Goal: Information Seeking & Learning: Learn about a topic

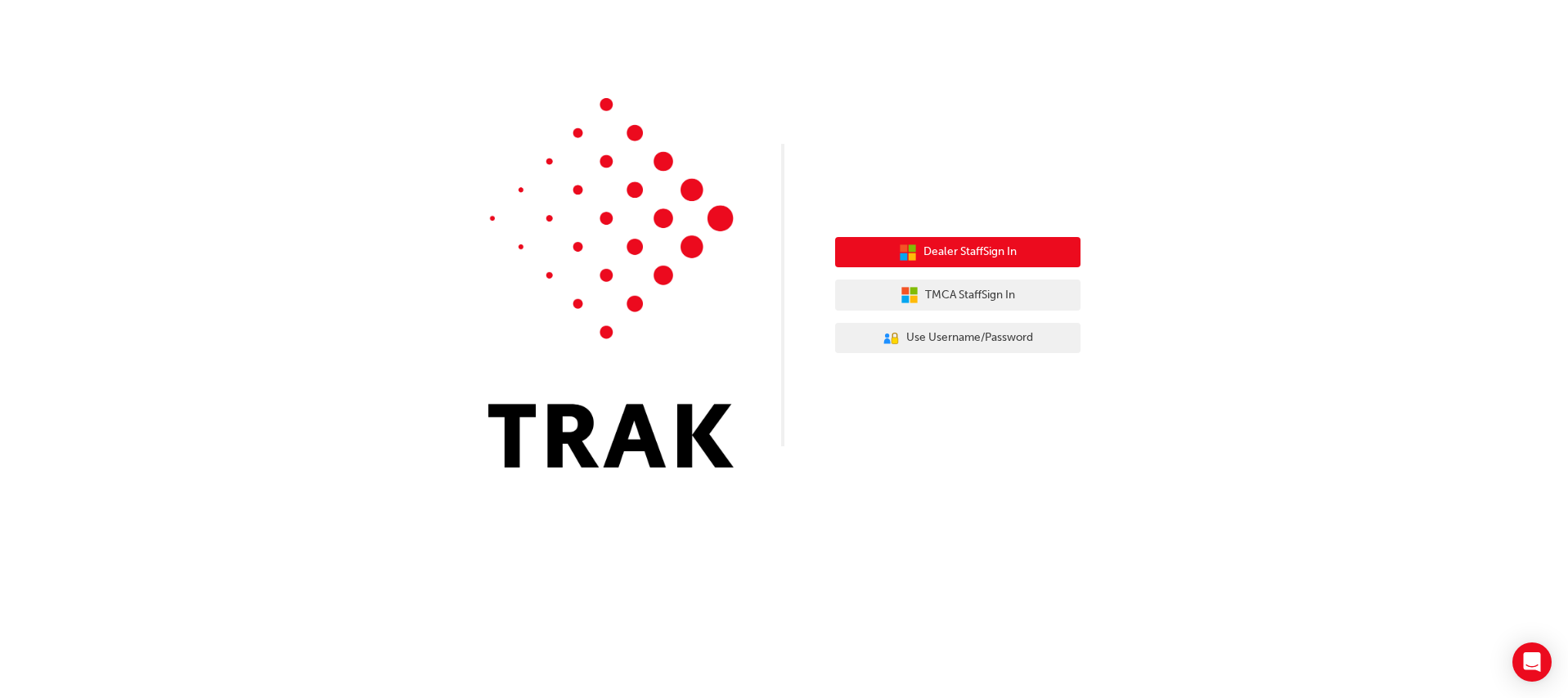
click at [929, 253] on span "Dealer Staff Sign In" at bounding box center [970, 253] width 93 height 19
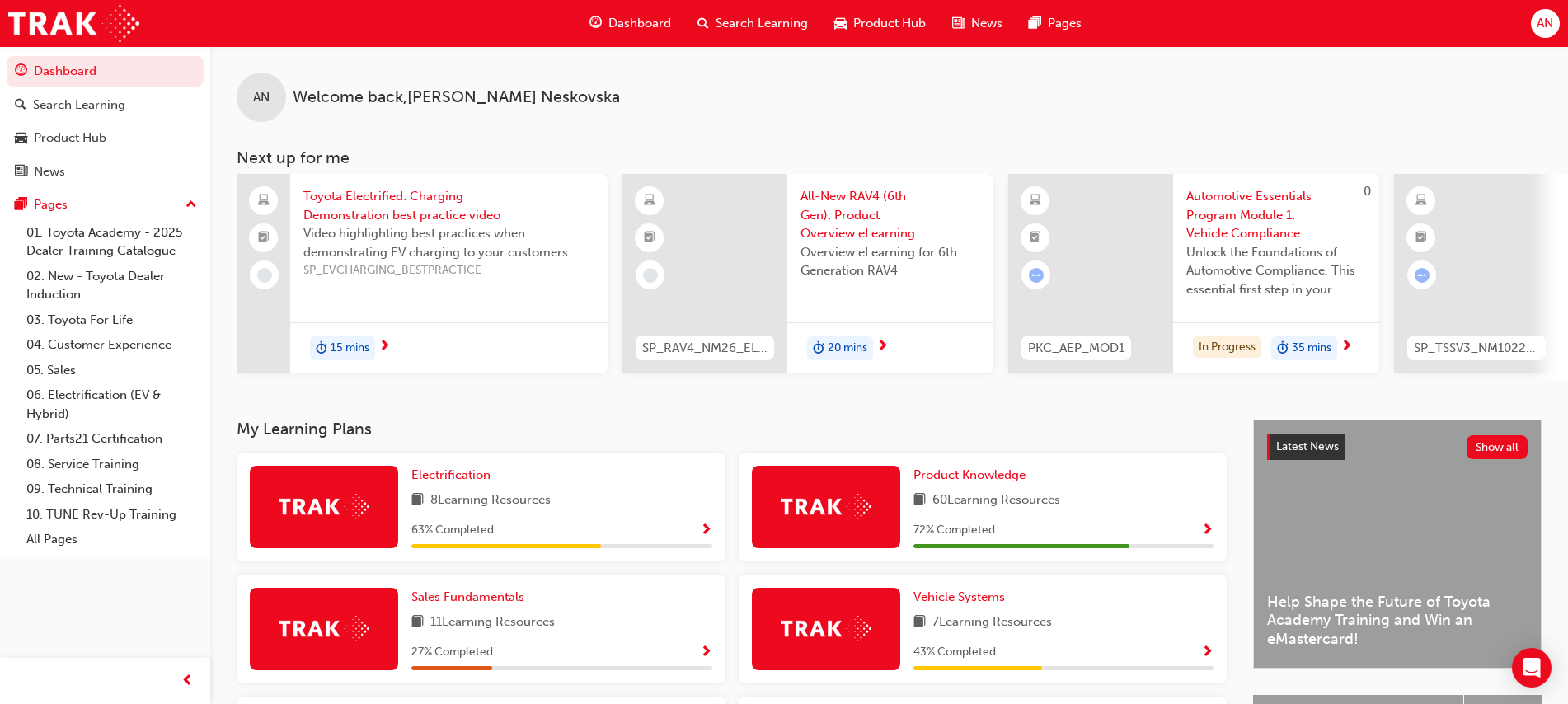
click at [608, 36] on div "Dashboard" at bounding box center [631, 24] width 108 height 34
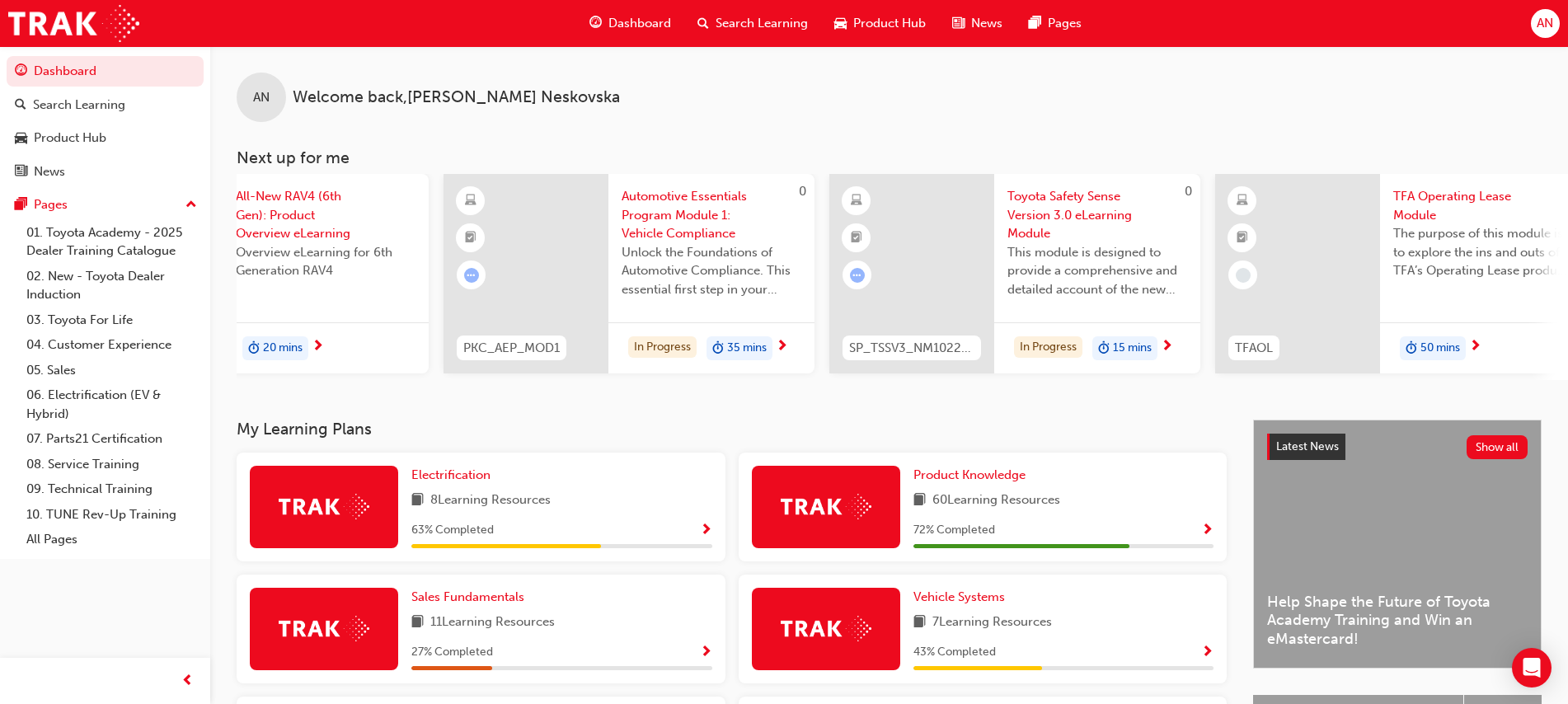
scroll to position [0, 981]
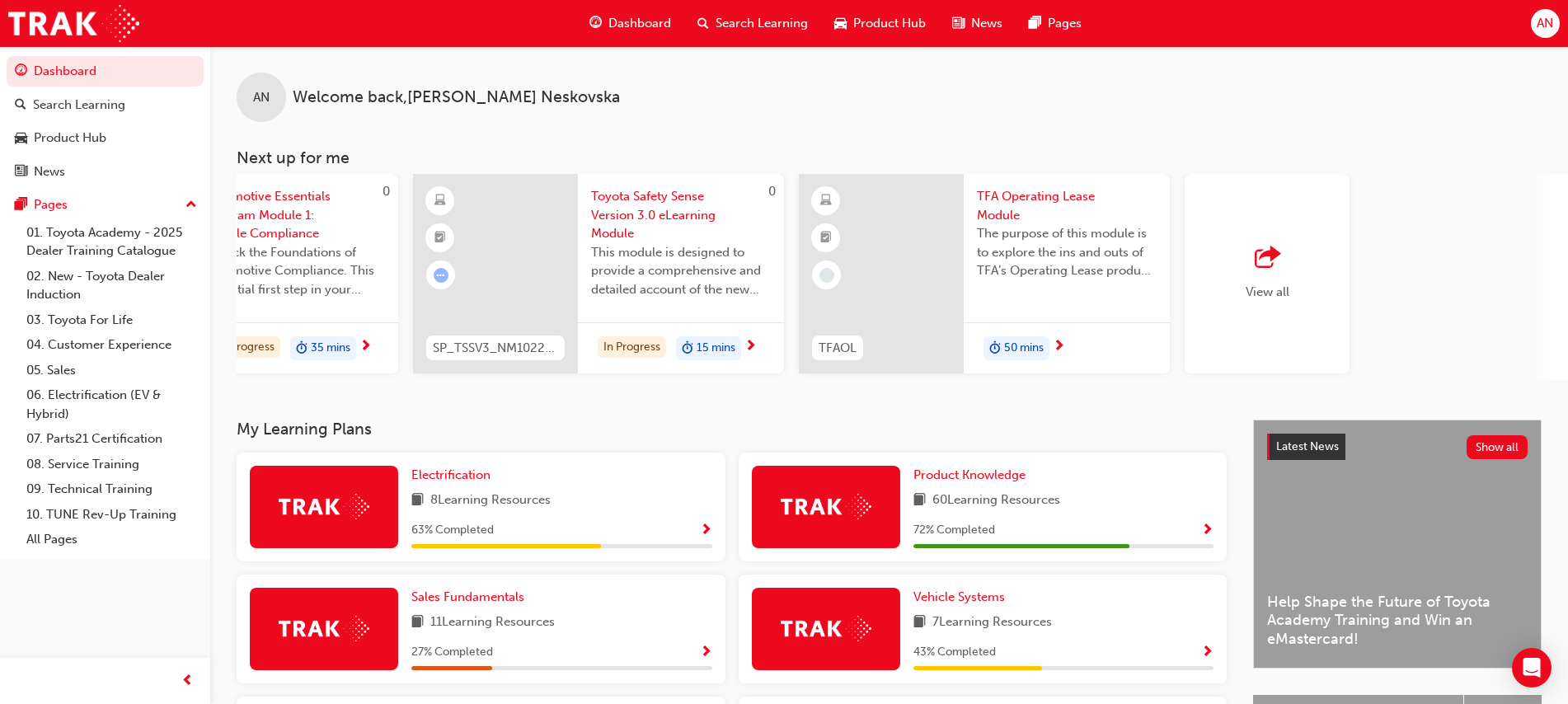
click at [743, 24] on span "Search Learning" at bounding box center [761, 24] width 92 height 19
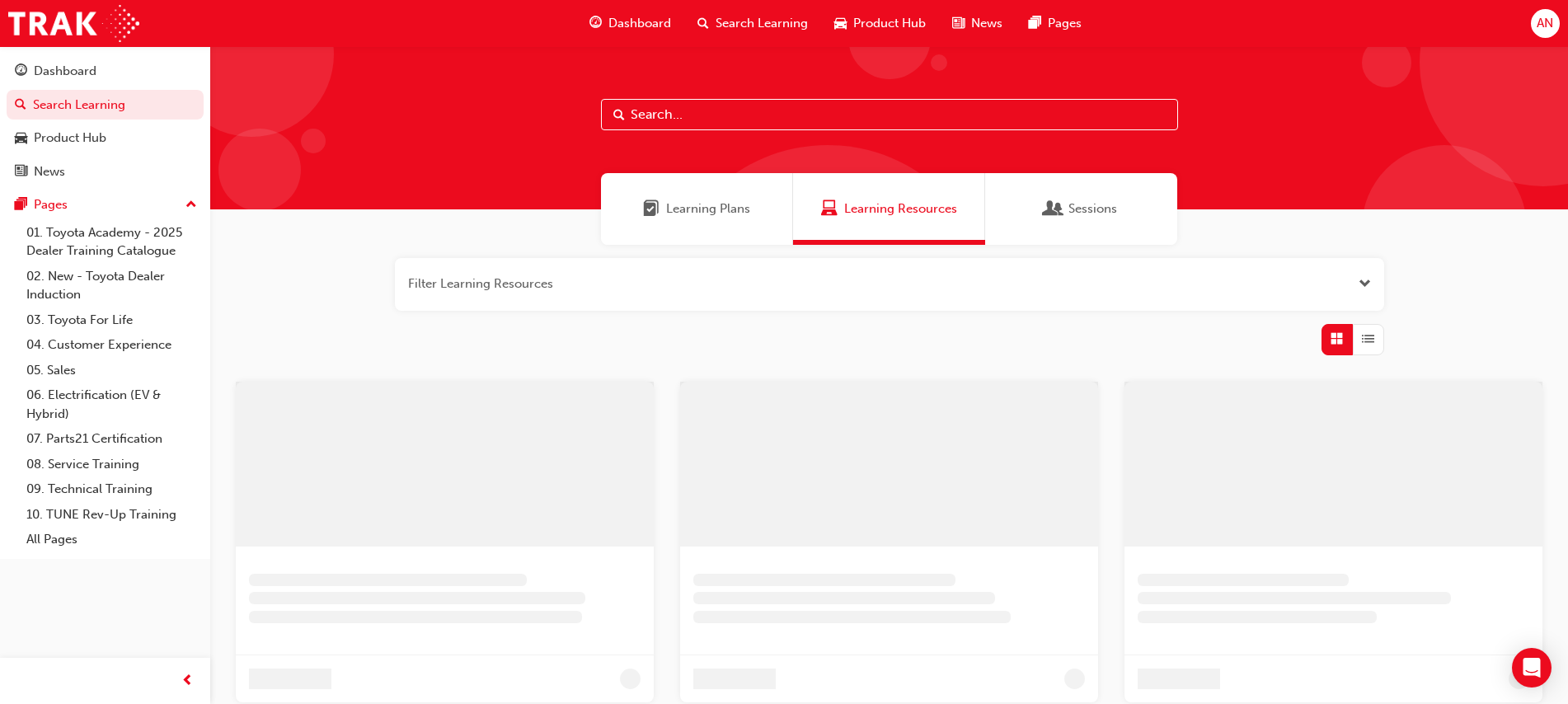
click at [611, 24] on span "Dashboard" at bounding box center [639, 24] width 63 height 19
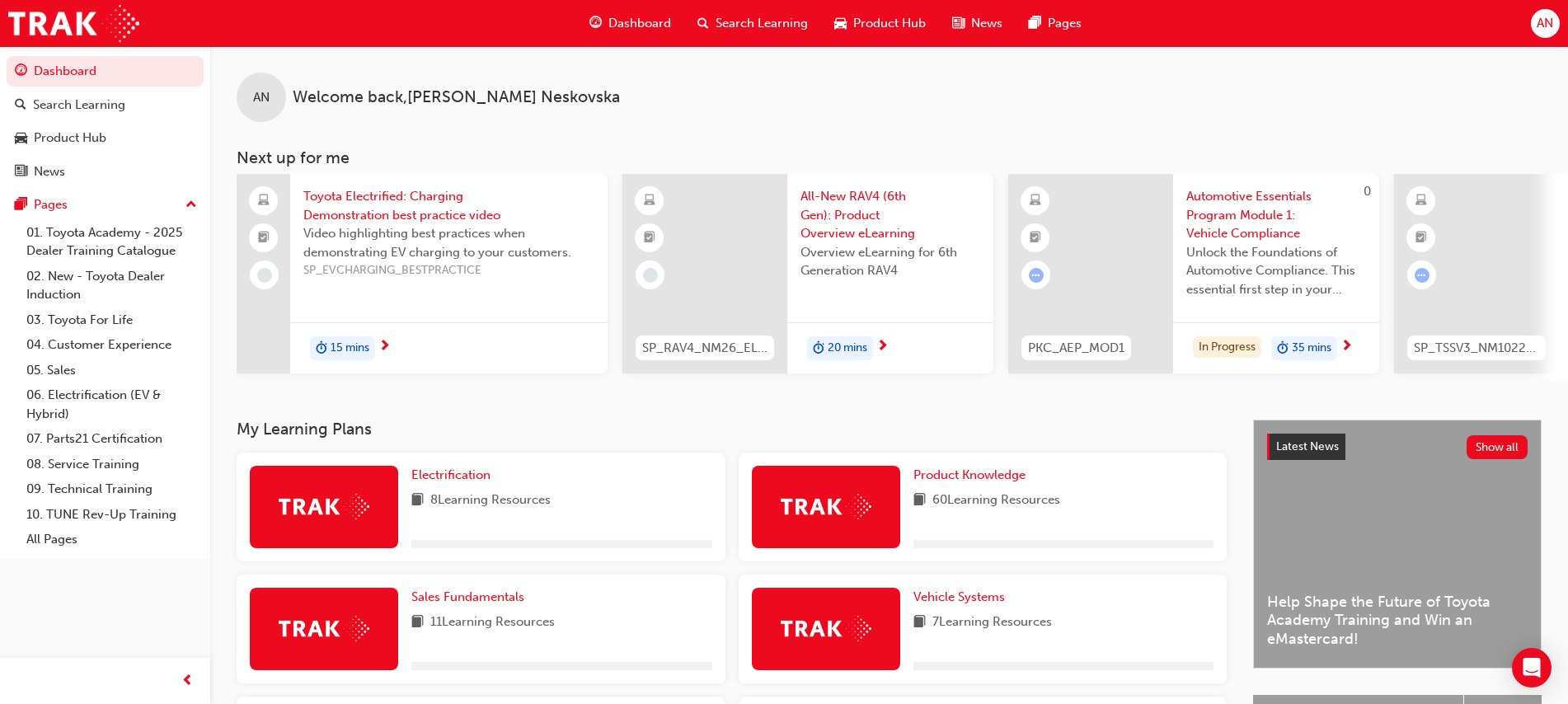
click at [731, 22] on span "Search Learning" at bounding box center [761, 24] width 92 height 19
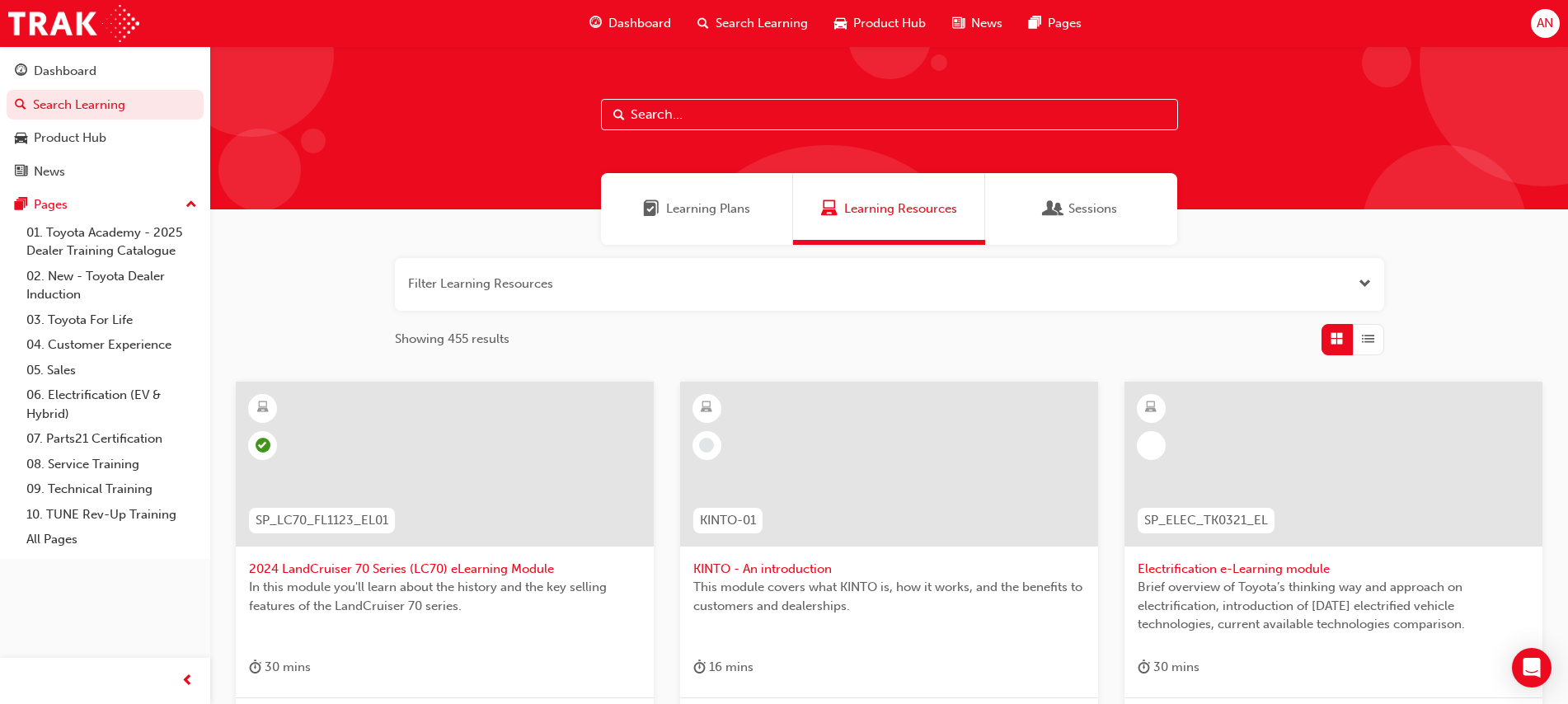
click at [537, 275] on button "button" at bounding box center [890, 284] width 989 height 52
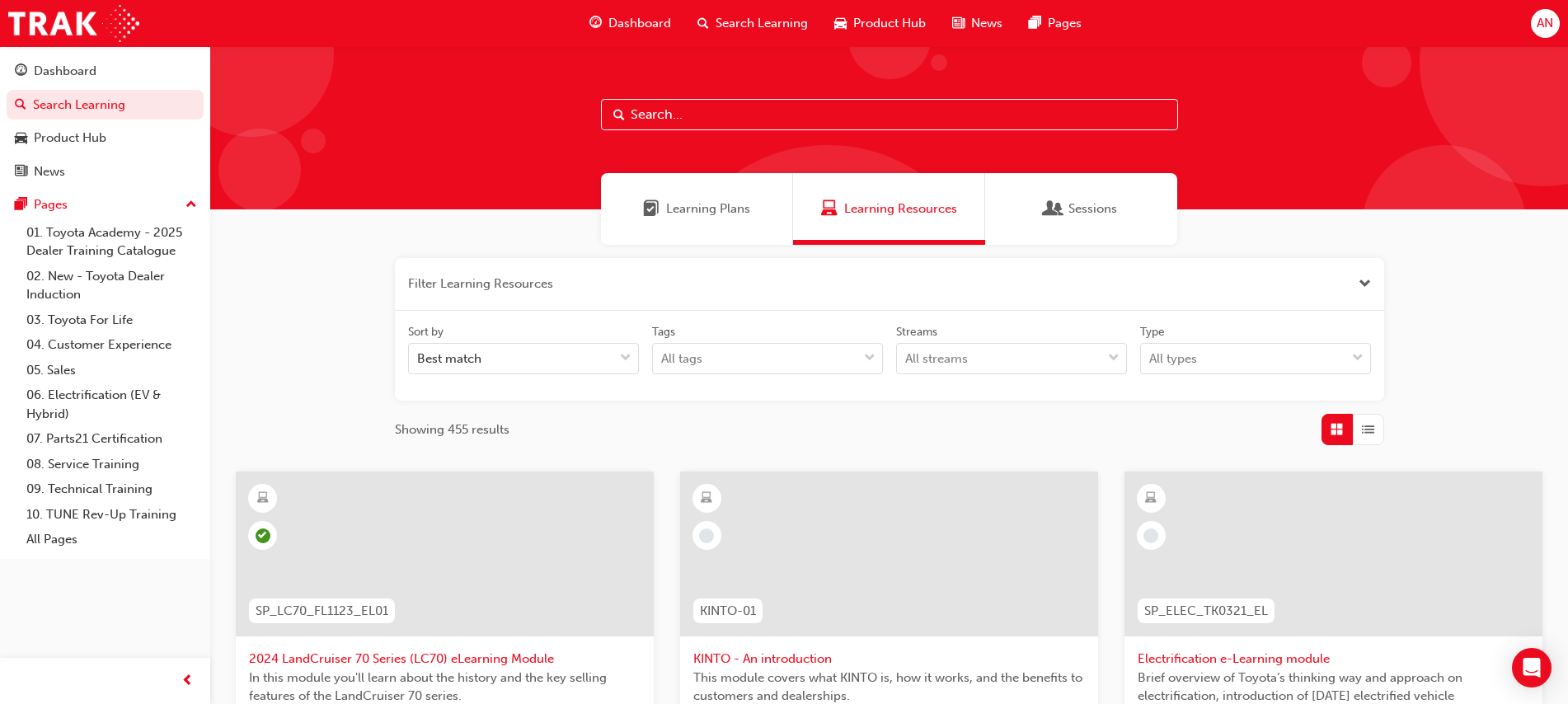
click at [661, 99] on input "text" at bounding box center [890, 114] width 577 height 31
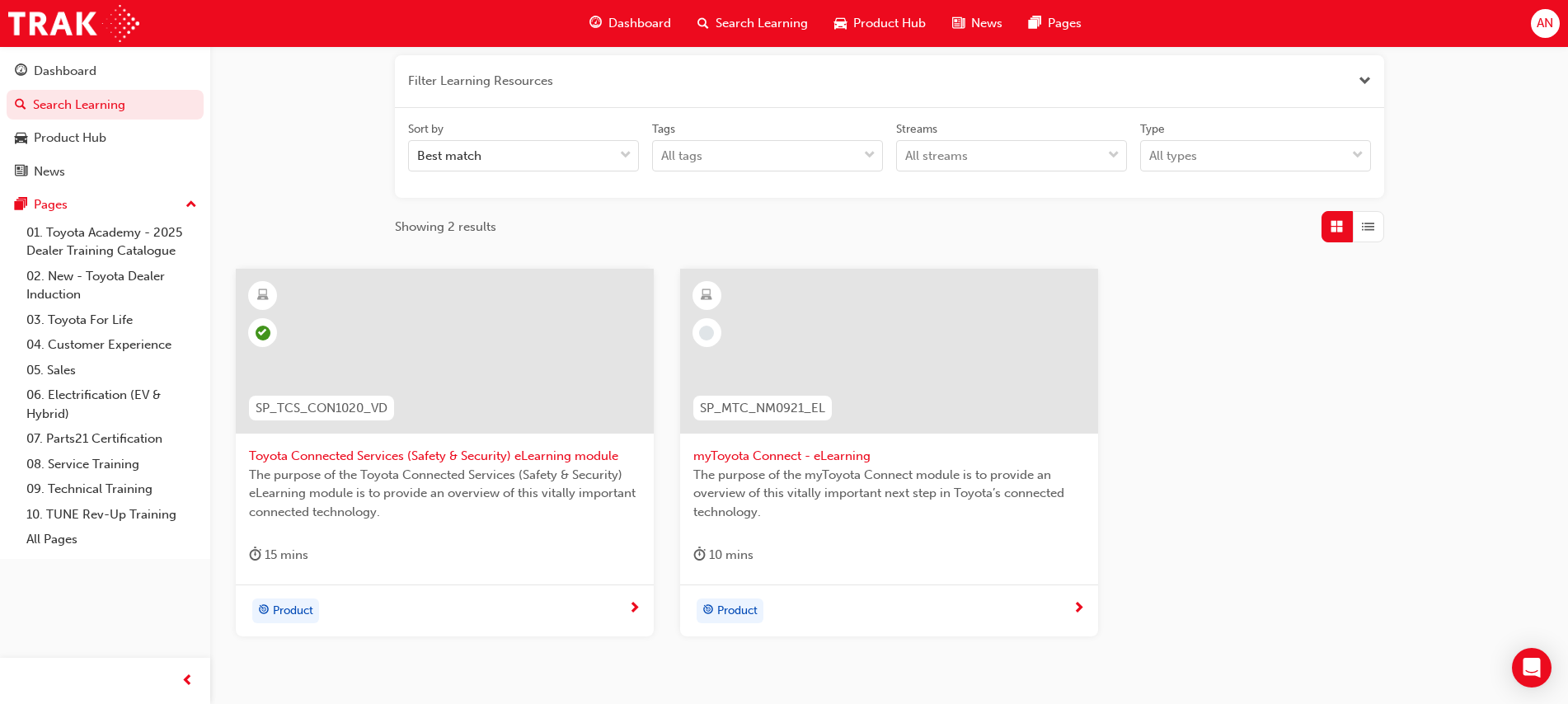
scroll to position [248, 0]
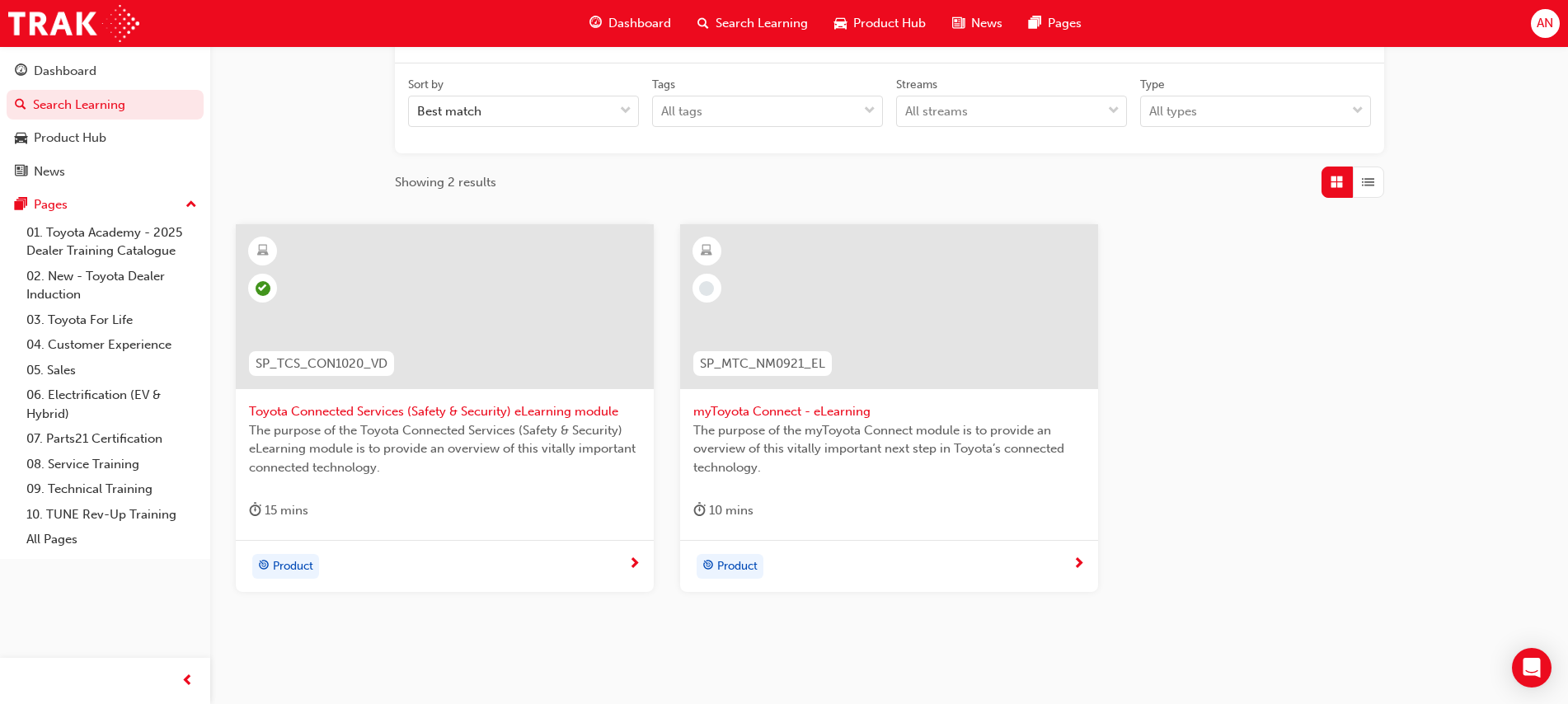
type input "toyota connect"
click at [819, 413] on span "myToyota Connect - eLearning" at bounding box center [889, 412] width 392 height 19
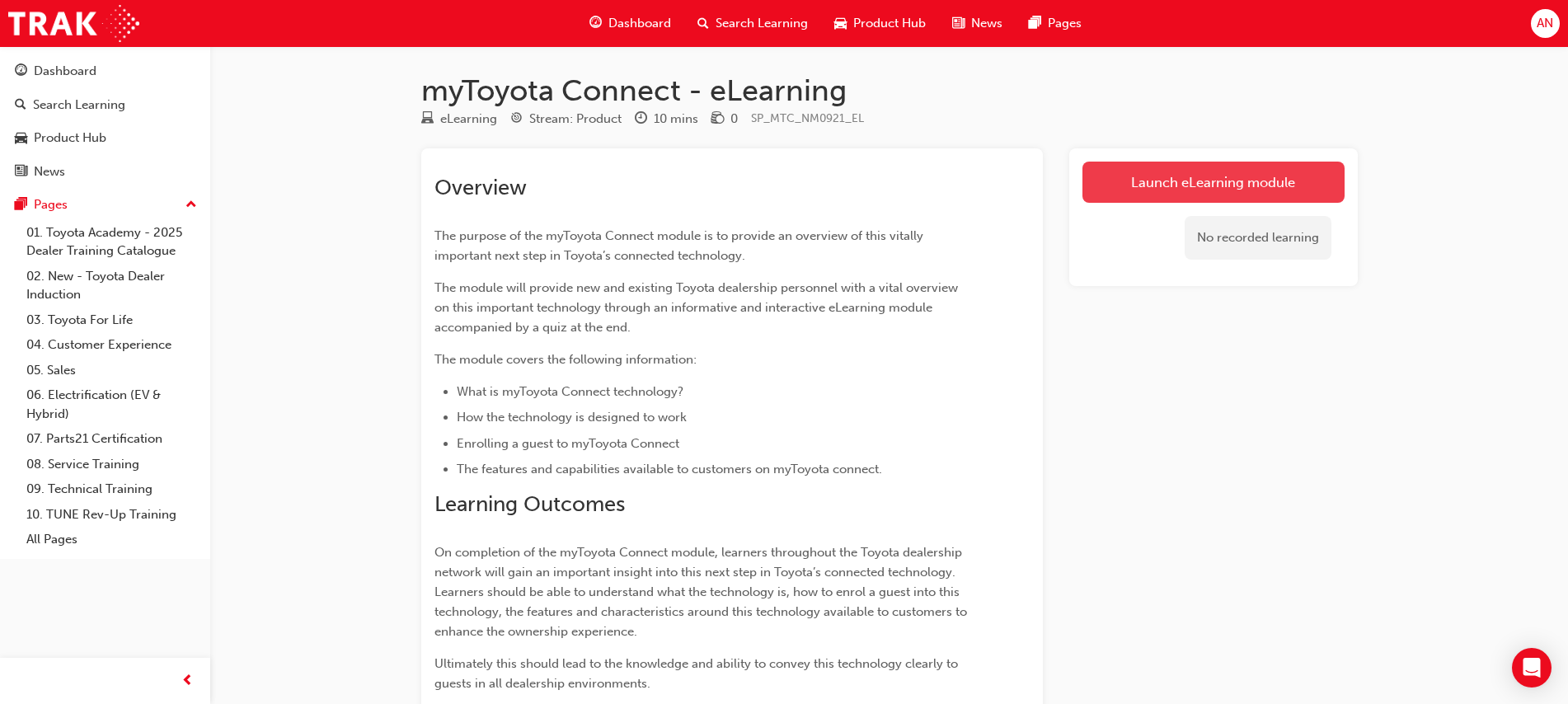
click at [1265, 199] on link "Launch eLearning module" at bounding box center [1213, 181] width 262 height 41
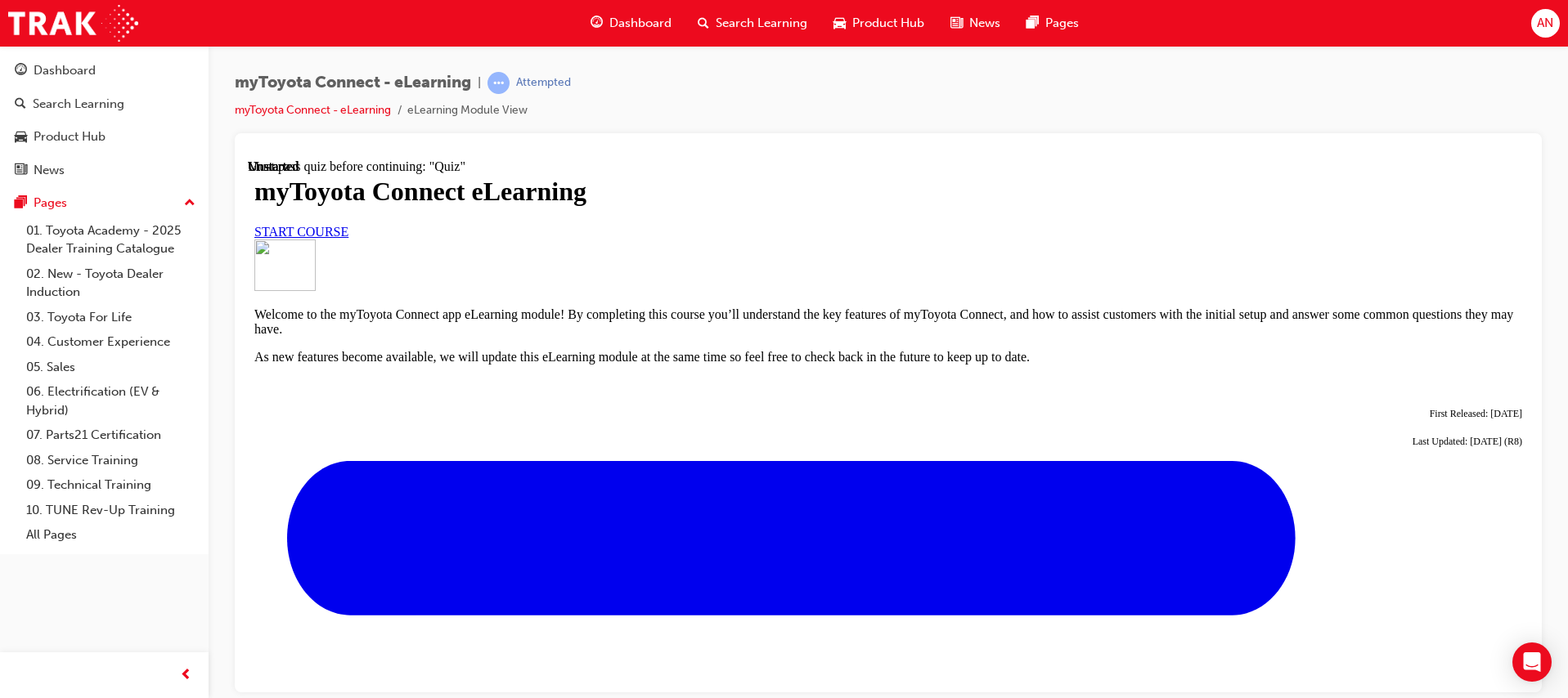
click at [349, 238] on link "START COURSE" at bounding box center [301, 231] width 94 height 14
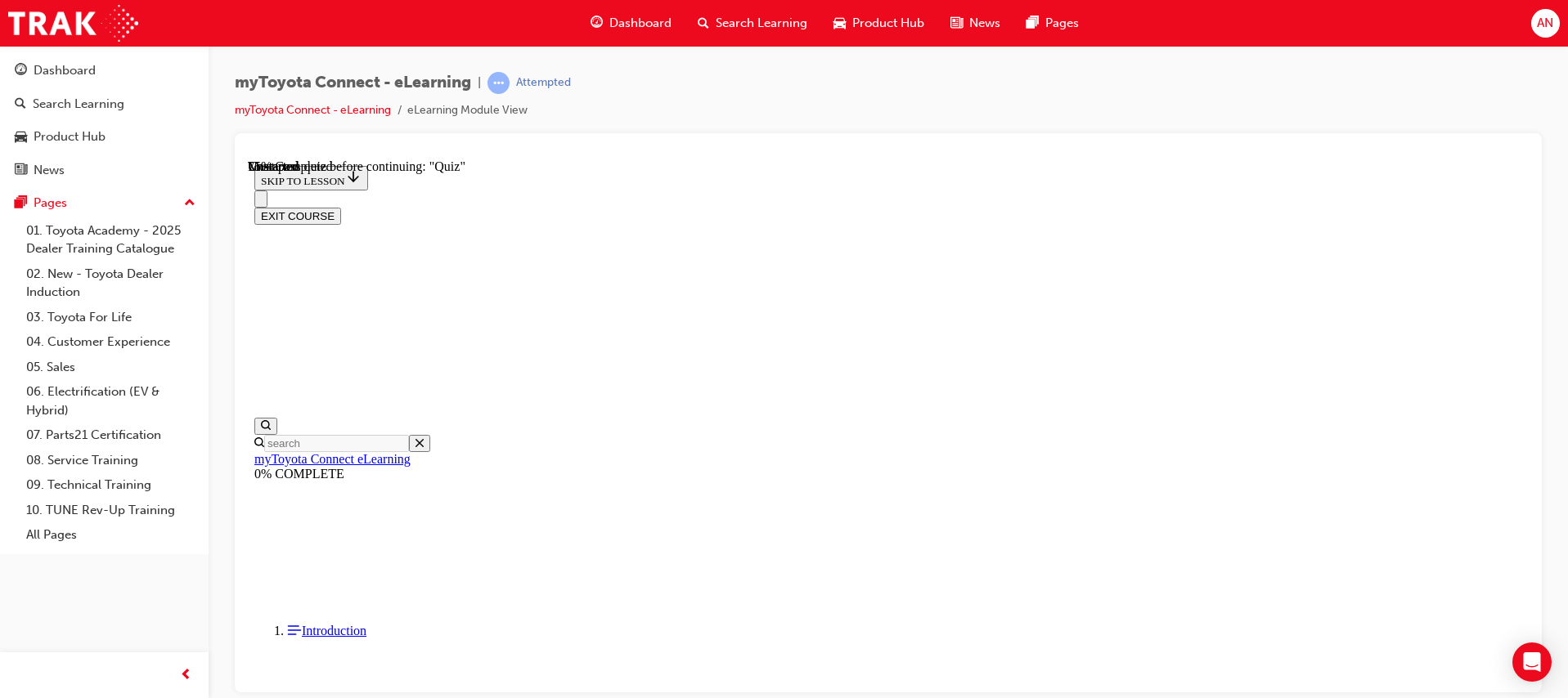
scroll to position [1479, 0]
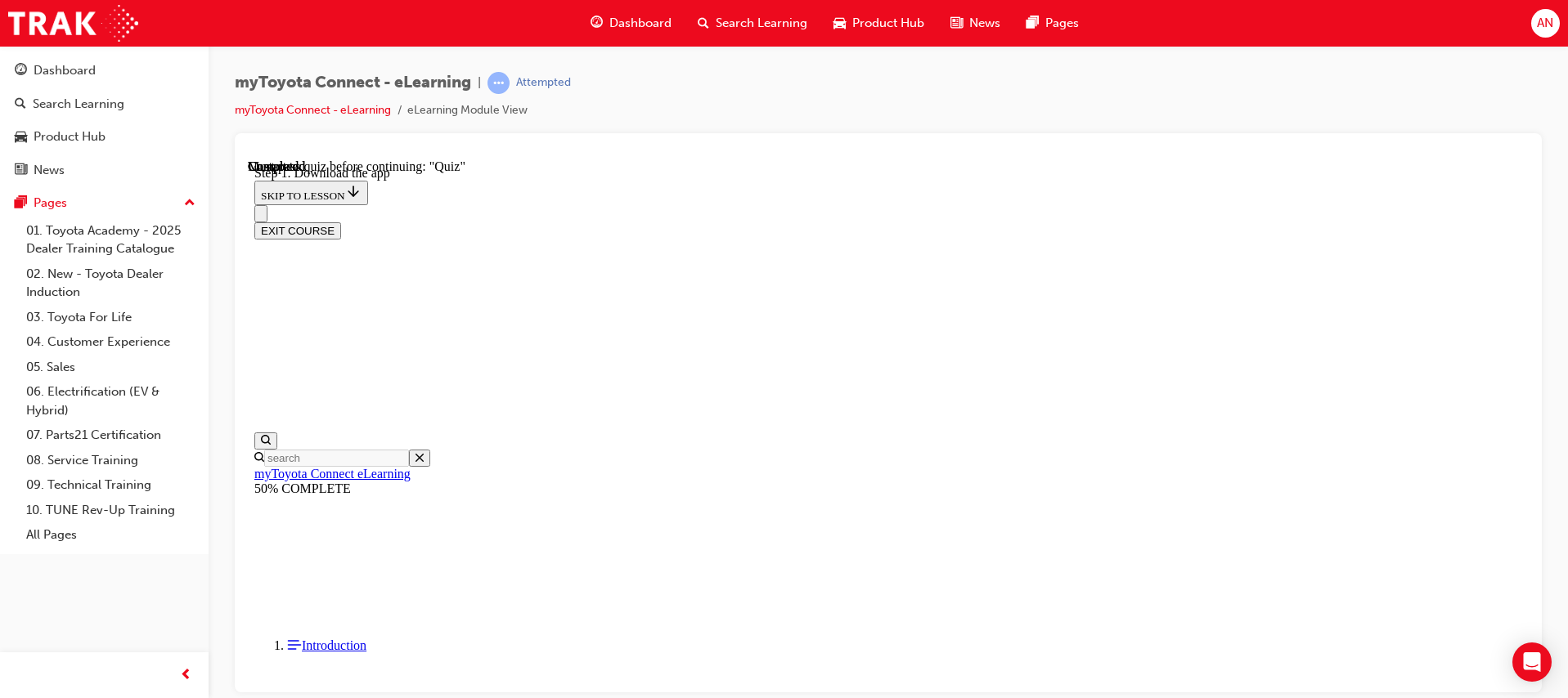
scroll to position [331, 0]
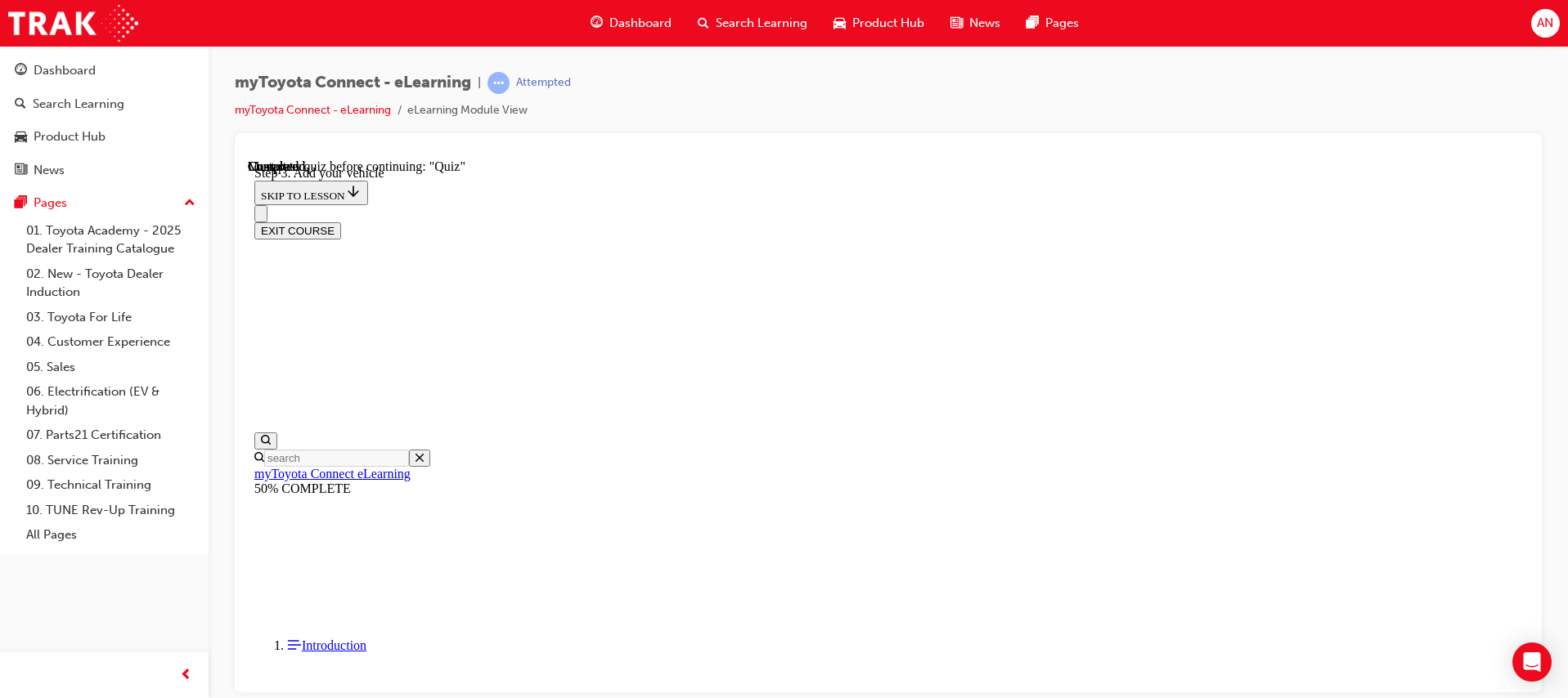
scroll to position [420, 0]
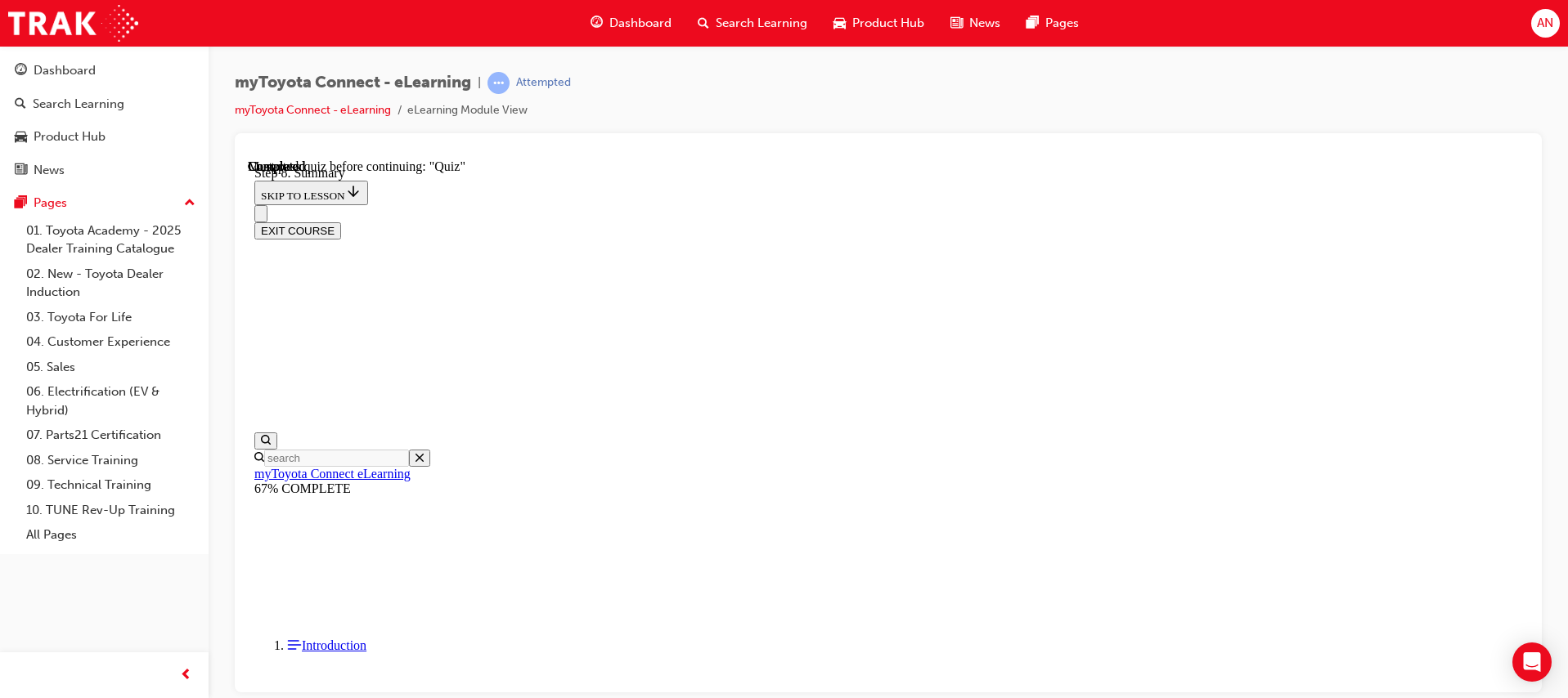
scroll to position [1359, 0]
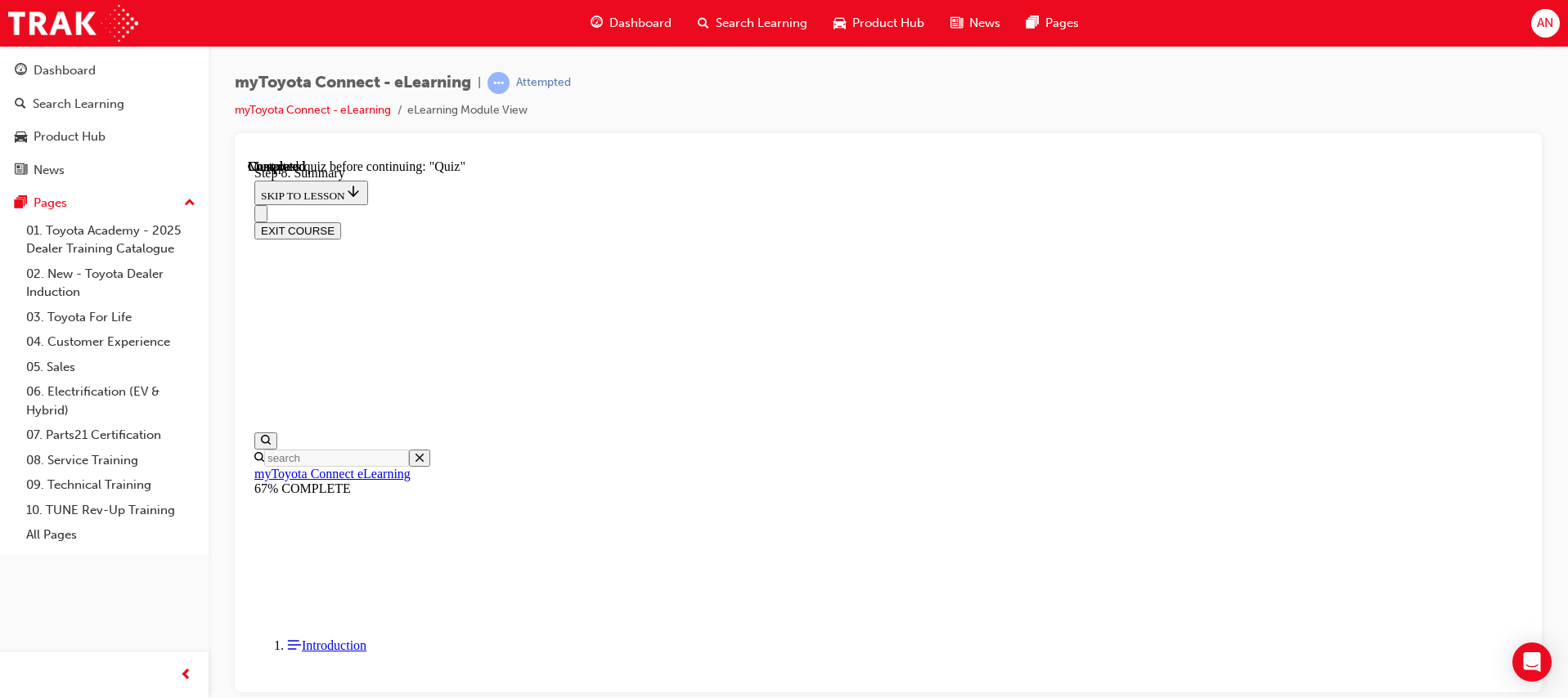
scroll to position [1749, 0]
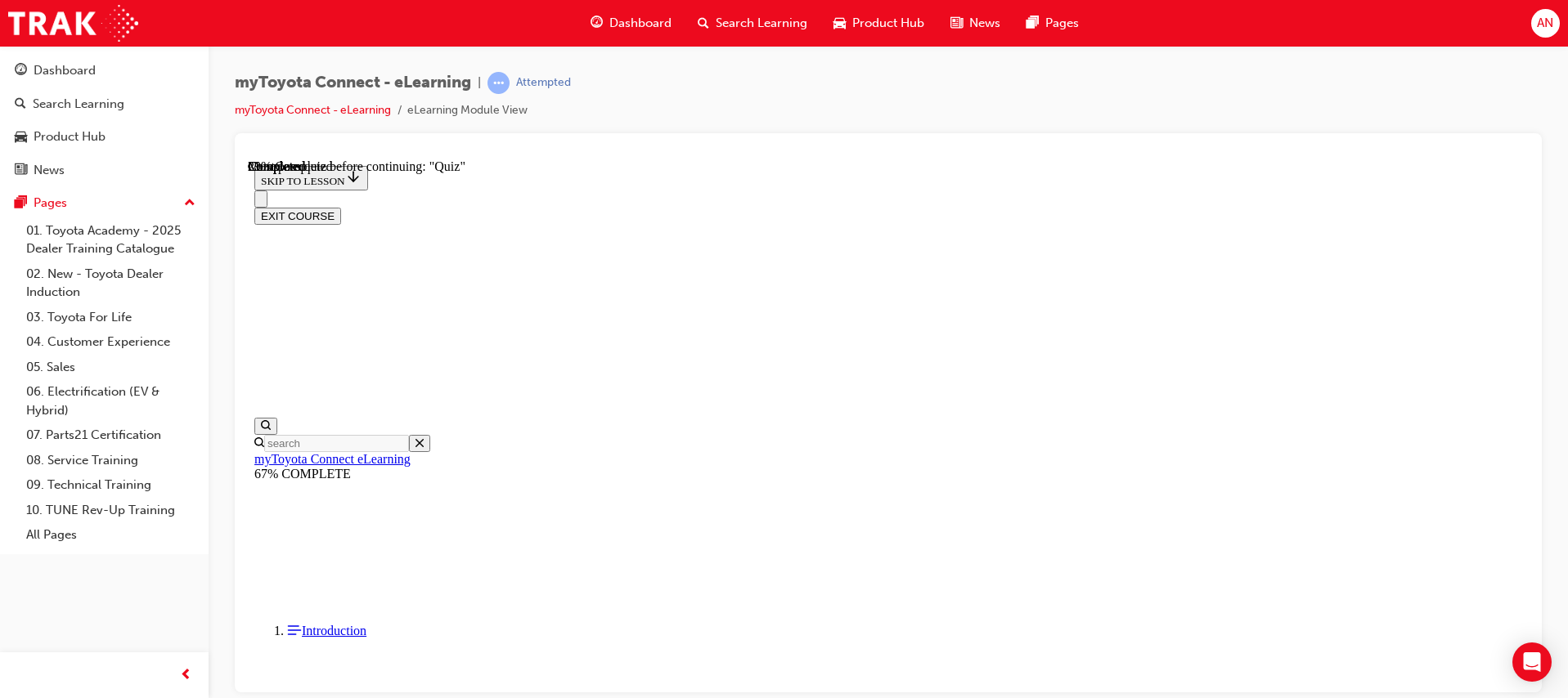
scroll to position [163, 0]
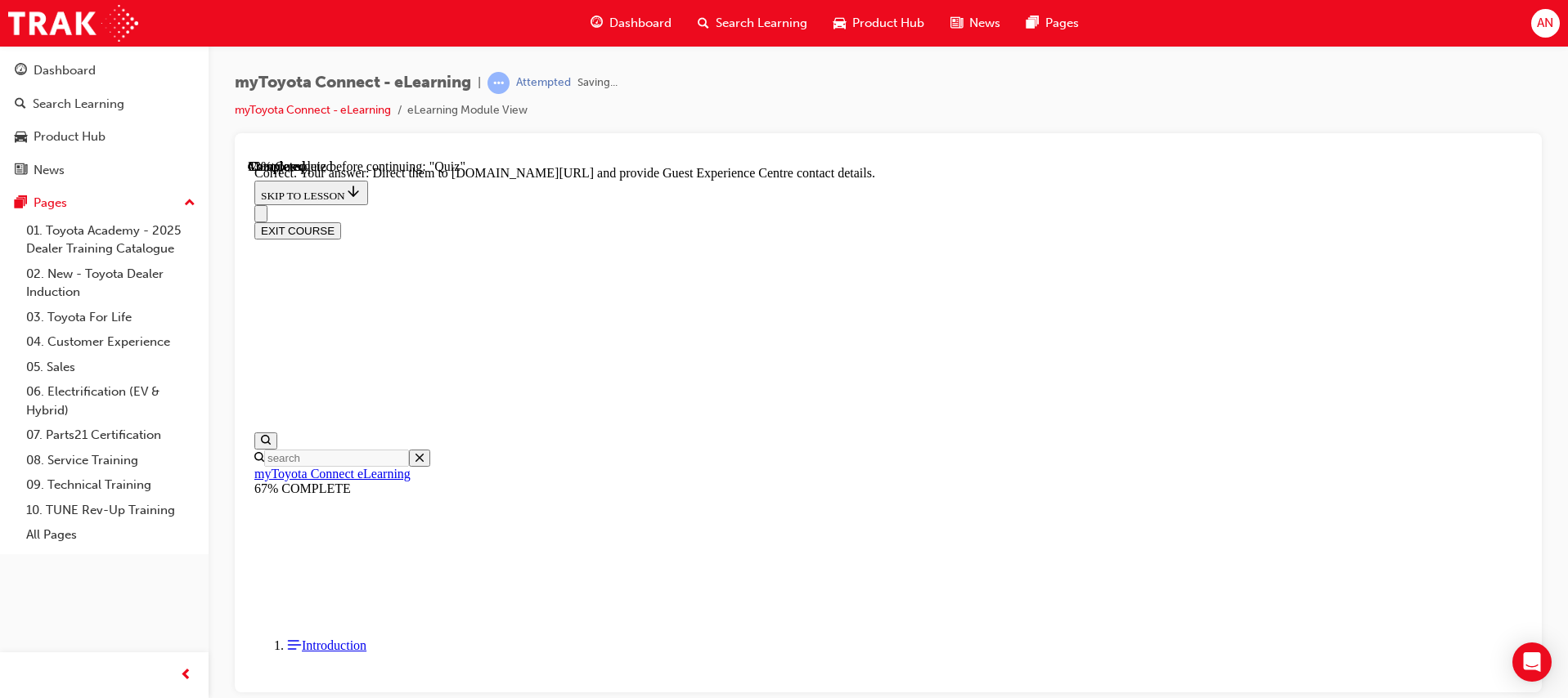
scroll to position [387, 0]
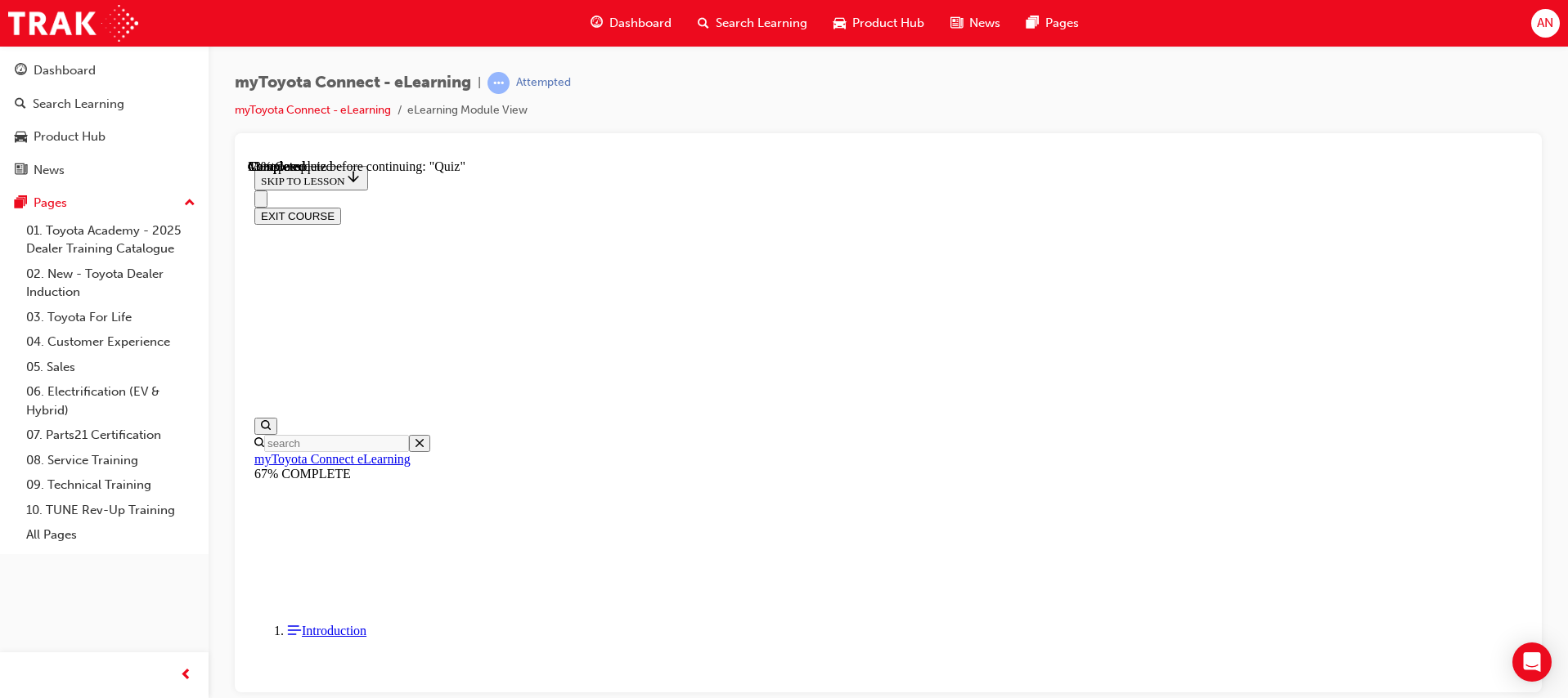
scroll to position [163, 0]
